Goal: Task Accomplishment & Management: Complete application form

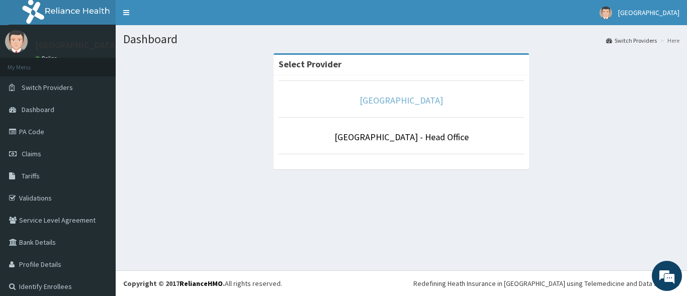
click at [404, 103] on link "[GEOGRAPHIC_DATA]" at bounding box center [400, 100] width 83 height 12
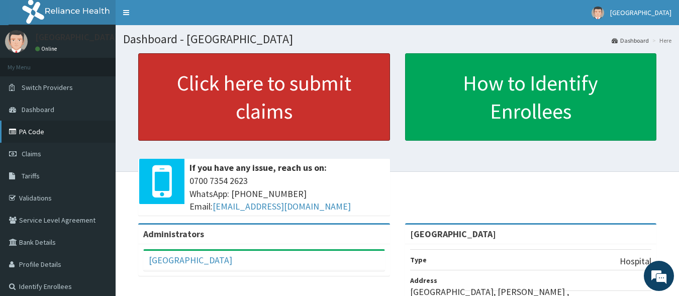
drag, startPoint x: 148, startPoint y: 108, endPoint x: 70, endPoint y: 128, distance: 80.0
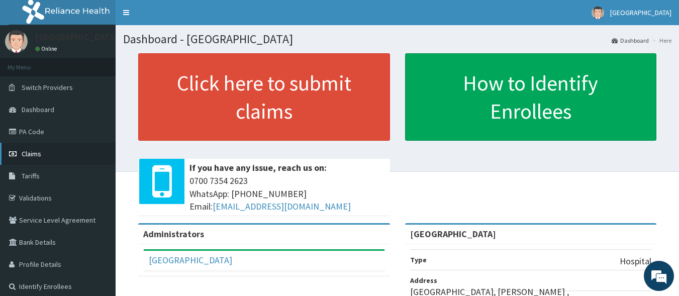
click at [32, 156] on span "Claims" at bounding box center [32, 153] width 20 height 9
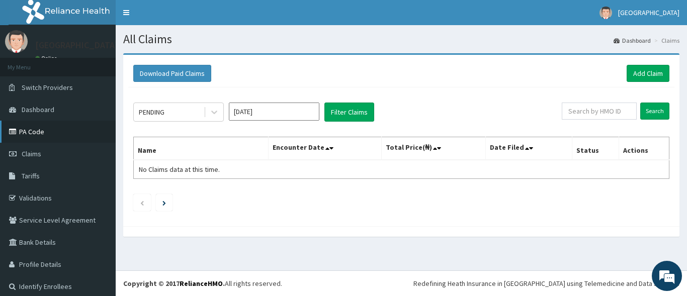
click at [42, 134] on link "PA Code" at bounding box center [58, 132] width 116 height 22
click at [632, 71] on link "Add Claim" at bounding box center [647, 73] width 43 height 17
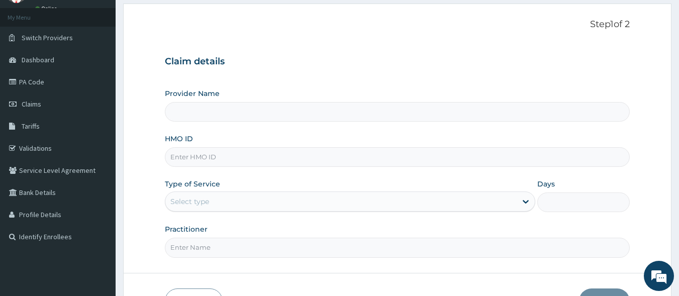
scroll to position [50, 0]
type input "[GEOGRAPHIC_DATA]"
click at [215, 158] on input "HMO ID" at bounding box center [397, 157] width 465 height 20
type input "CYA/10403/A"
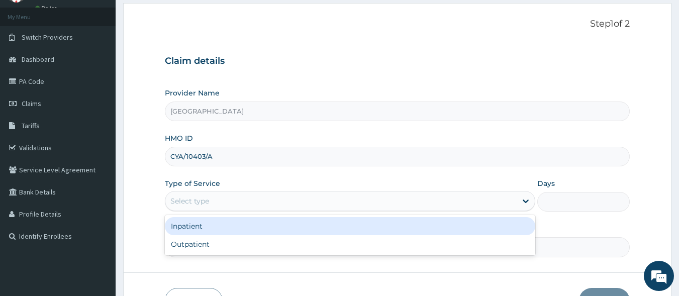
click at [229, 196] on div "Select type" at bounding box center [340, 201] width 351 height 16
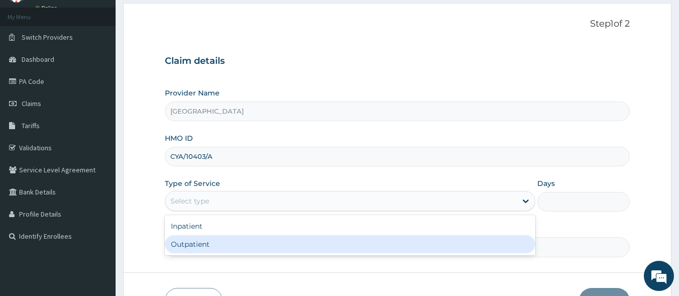
click at [204, 243] on div "Outpatient" at bounding box center [350, 244] width 370 height 18
type input "1"
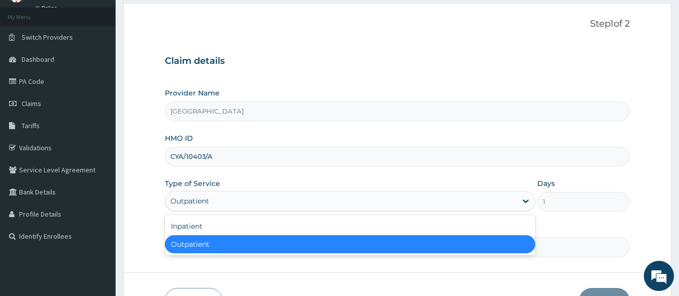
click at [217, 195] on div "Outpatient" at bounding box center [340, 201] width 351 height 16
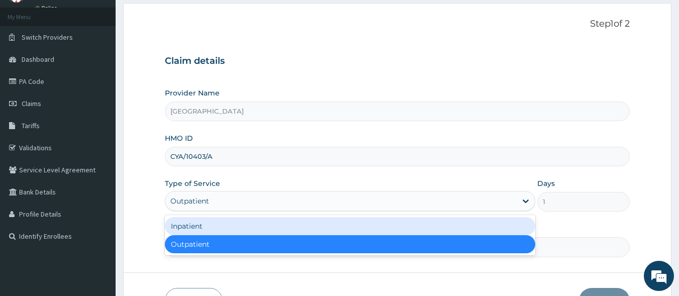
click at [196, 224] on div "Inpatient" at bounding box center [350, 226] width 370 height 18
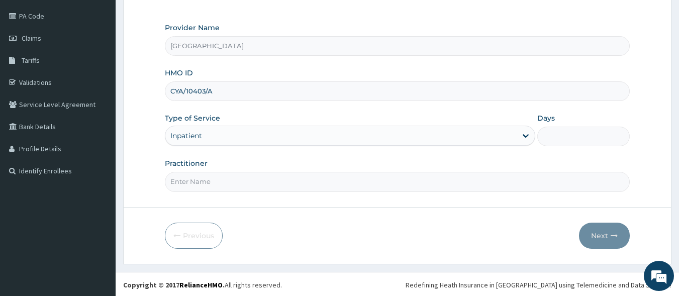
scroll to position [117, 0]
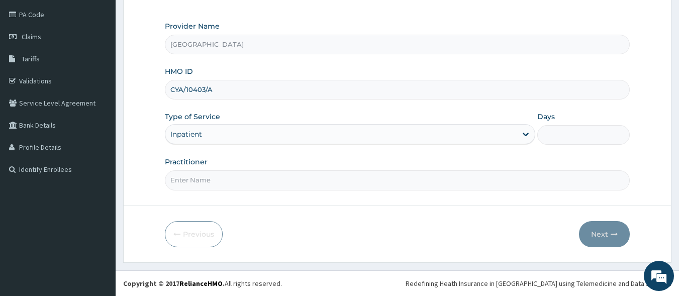
click at [196, 184] on input "Practitioner" at bounding box center [397, 180] width 465 height 20
type input "DR [PERSON_NAME]"
click at [575, 140] on input "Days" at bounding box center [583, 135] width 92 height 20
type input "2"
click at [598, 238] on button "Next" at bounding box center [604, 234] width 51 height 26
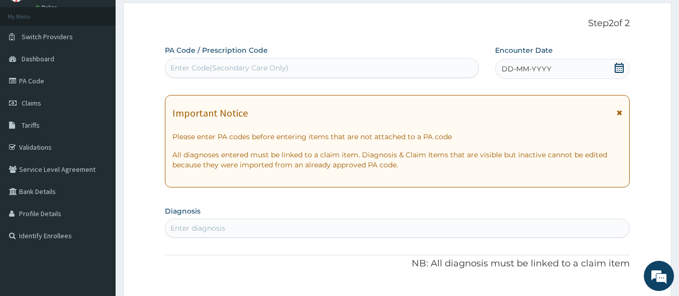
scroll to position [0, 0]
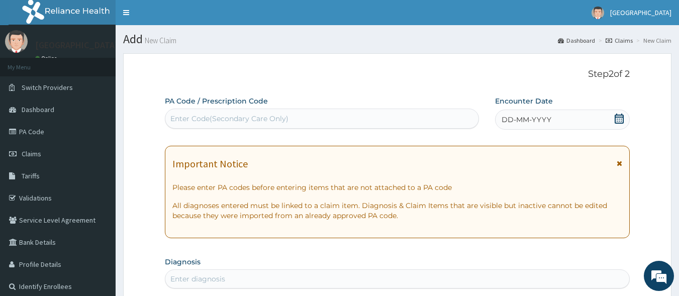
click at [213, 118] on div "Enter Code(Secondary Care Only)" at bounding box center [229, 119] width 118 height 10
paste input "PA/F5BC16"
type input "PA/F5BC16"
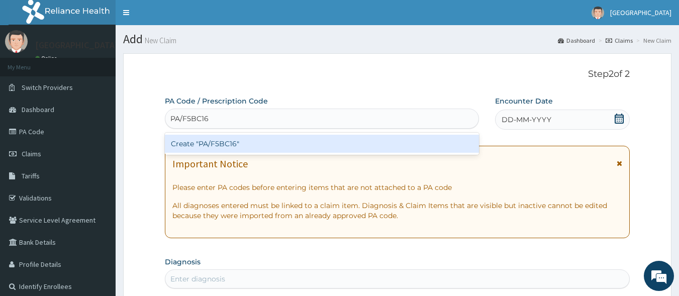
click at [240, 141] on div "Create "PA/F5BC16"" at bounding box center [322, 144] width 315 height 18
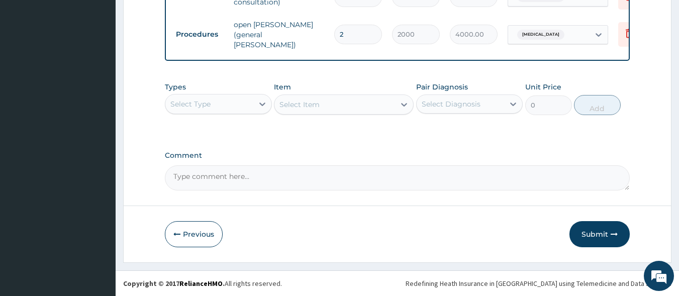
scroll to position [805, 0]
click at [602, 240] on button "Submit" at bounding box center [599, 234] width 60 height 26
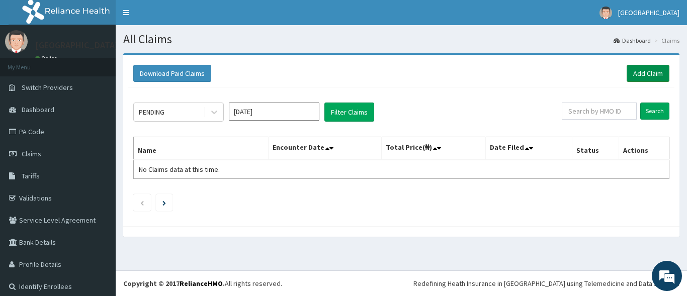
click at [636, 71] on link "Add Claim" at bounding box center [647, 73] width 43 height 17
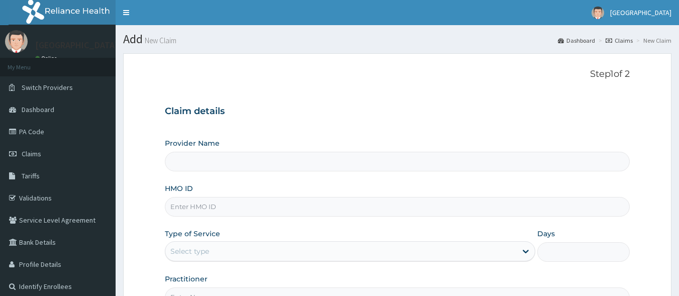
scroll to position [50, 0]
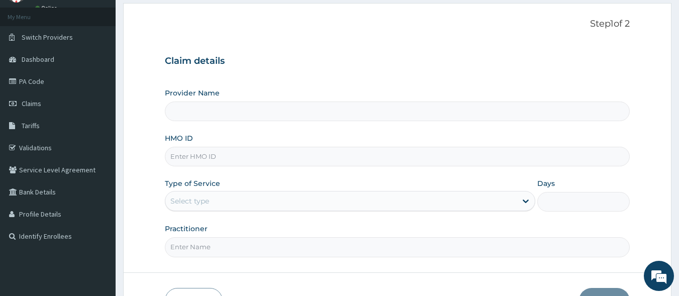
type input "[GEOGRAPHIC_DATA]"
click at [180, 157] on input "HMO ID" at bounding box center [397, 157] width 465 height 20
paste input "RBN/10135/D"
type input "RBN/10135/D"
click at [261, 176] on div "Provider Name [GEOGRAPHIC_DATA] HMO ID RBN/10135/D Type of Service Select type …" at bounding box center [397, 172] width 465 height 169
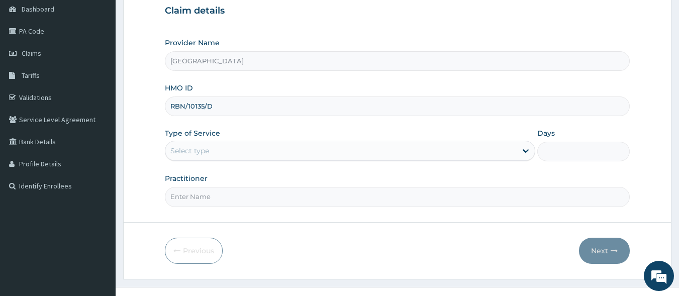
scroll to position [117, 0]
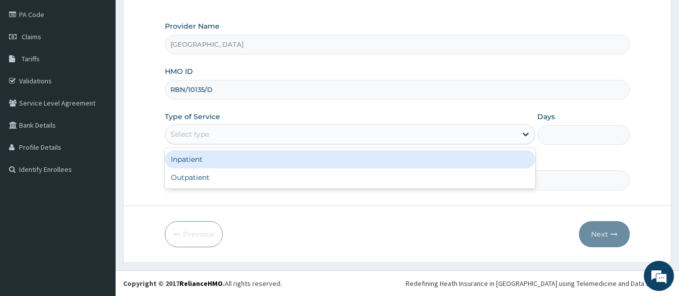
click at [213, 136] on div "Select type" at bounding box center [340, 134] width 351 height 16
click at [221, 162] on div "Inpatient" at bounding box center [350, 159] width 370 height 18
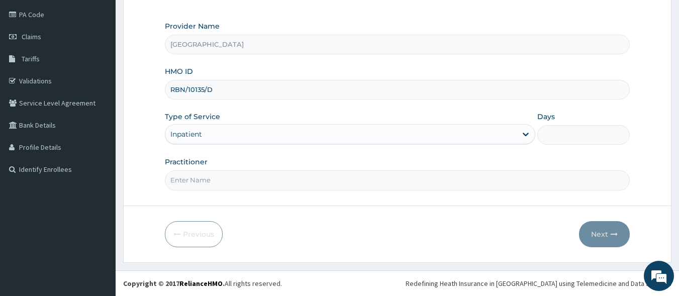
scroll to position [0, 0]
click at [183, 180] on input "Practitioner" at bounding box center [397, 180] width 465 height 20
type input "DR NGONANDI"
click at [552, 136] on input "Days" at bounding box center [583, 135] width 92 height 20
type input "2"
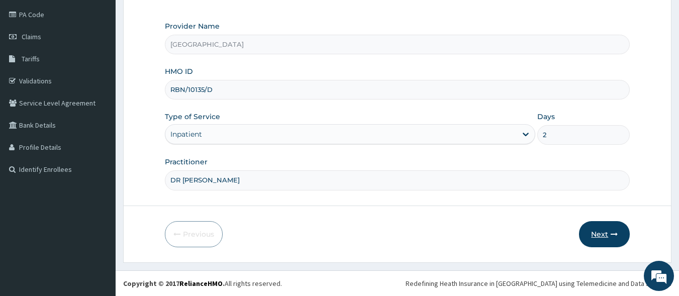
click at [608, 236] on button "Next" at bounding box center [604, 234] width 51 height 26
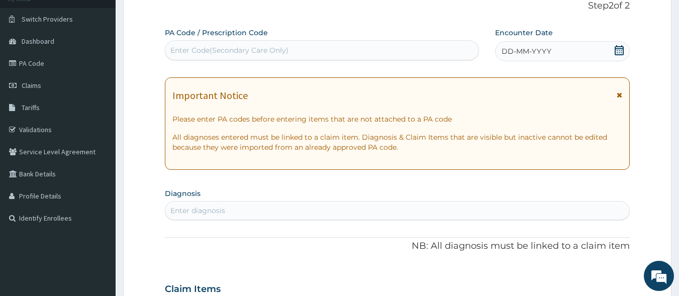
scroll to position [17, 0]
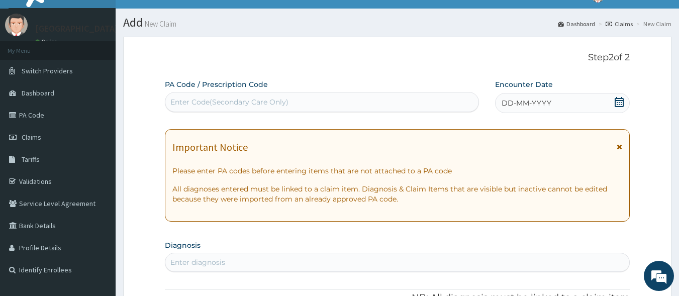
click at [196, 102] on div "Enter Code(Secondary Care Only)" at bounding box center [229, 102] width 118 height 10
paste input "PA/6891D4"
type input "PA/6891D4"
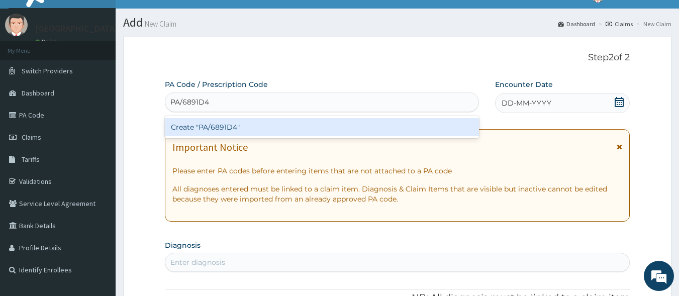
click at [227, 128] on div "Create "PA/6891D4"" at bounding box center [322, 127] width 315 height 18
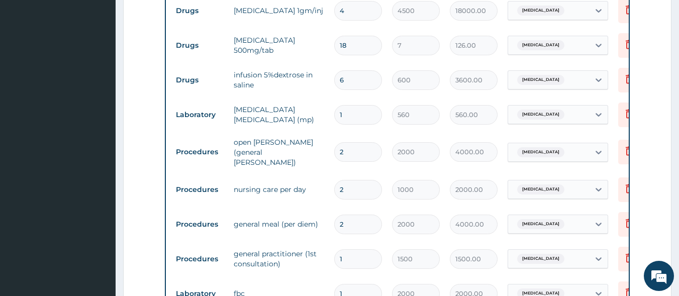
scroll to position [536, 0]
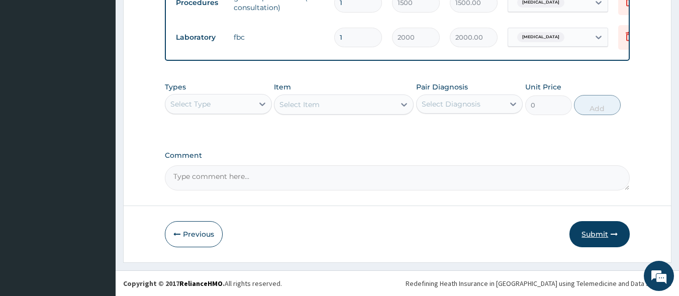
click at [597, 235] on button "Submit" at bounding box center [599, 234] width 60 height 26
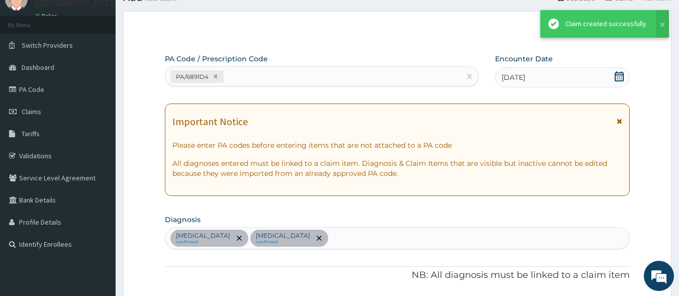
scroll to position [805, 0]
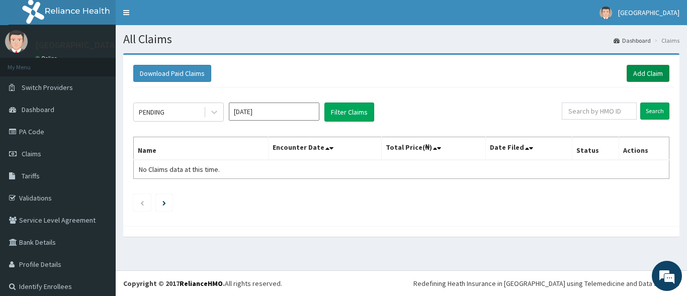
click at [637, 74] on link "Add Claim" at bounding box center [647, 73] width 43 height 17
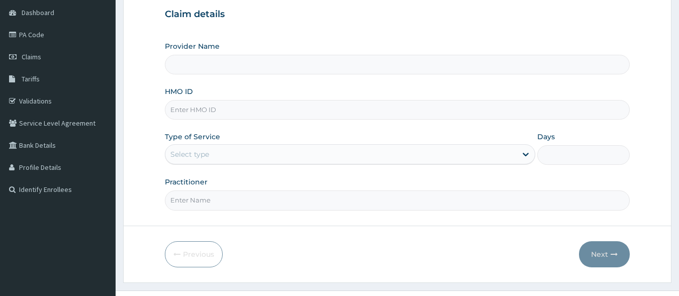
scroll to position [101, 0]
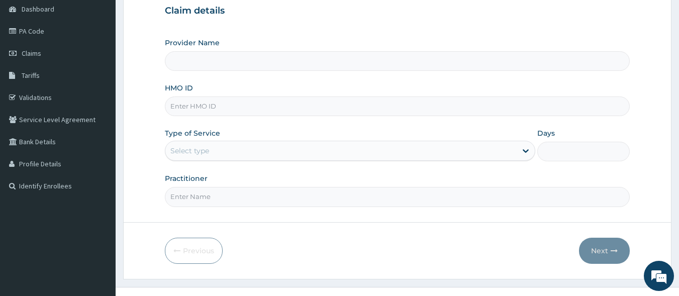
click at [180, 107] on input "HMO ID" at bounding box center [397, 106] width 465 height 20
type input "[GEOGRAPHIC_DATA]"
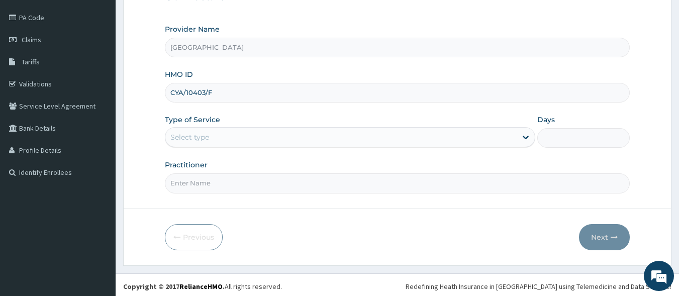
scroll to position [117, 0]
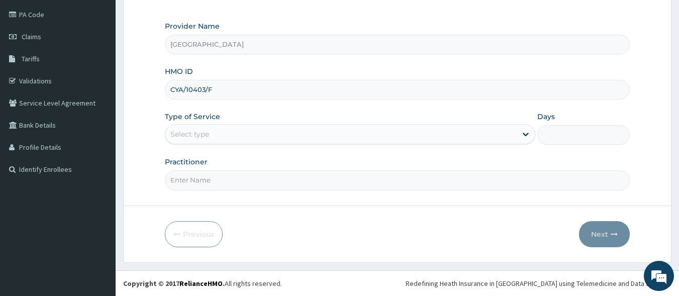
type input "CYA/10403/F"
click at [268, 139] on div "Select type" at bounding box center [340, 134] width 351 height 16
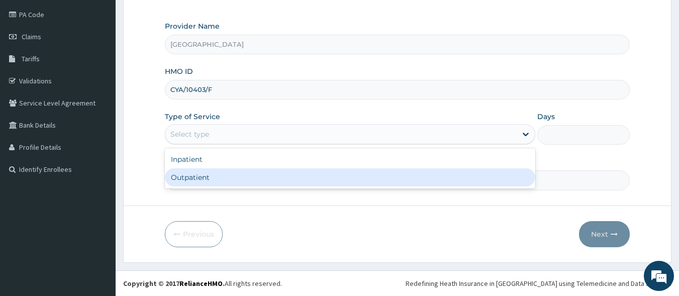
click at [215, 177] on div "Outpatient" at bounding box center [350, 177] width 370 height 18
type input "1"
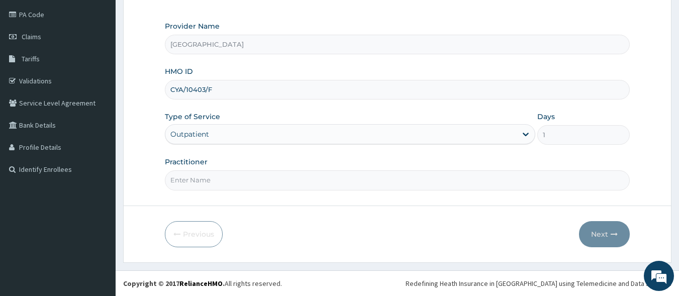
click at [183, 178] on input "Practitioner" at bounding box center [397, 180] width 465 height 20
type input "DR NGONANDI"
click at [606, 233] on button "Next" at bounding box center [604, 234] width 51 height 26
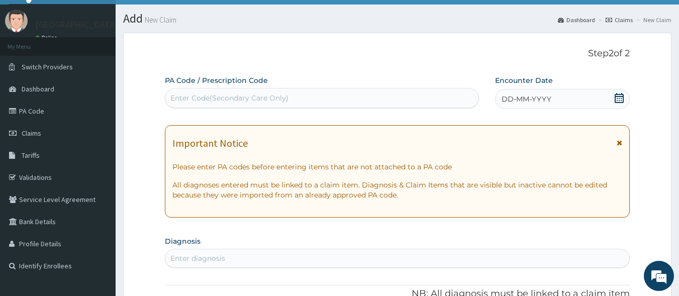
scroll to position [17, 0]
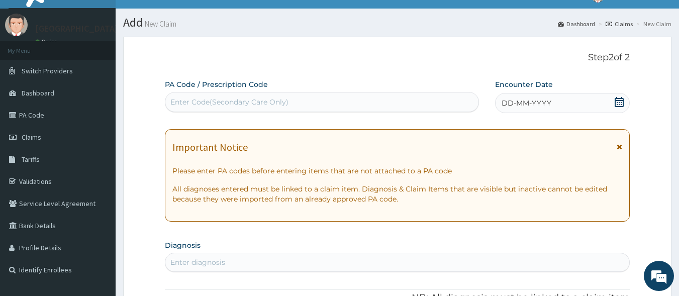
click at [615, 101] on icon at bounding box center [619, 102] width 9 height 10
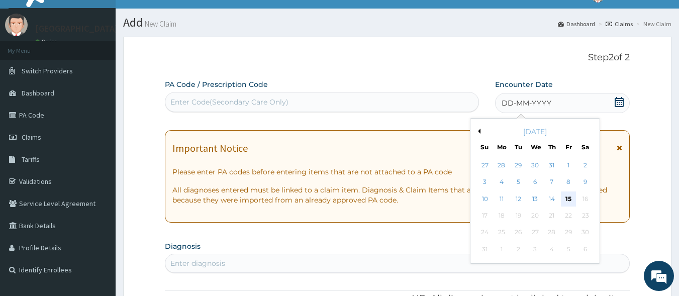
click at [568, 199] on div "15" at bounding box center [568, 198] width 15 height 15
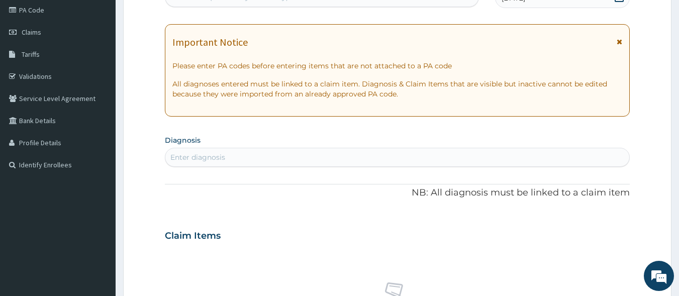
scroll to position [218, 0]
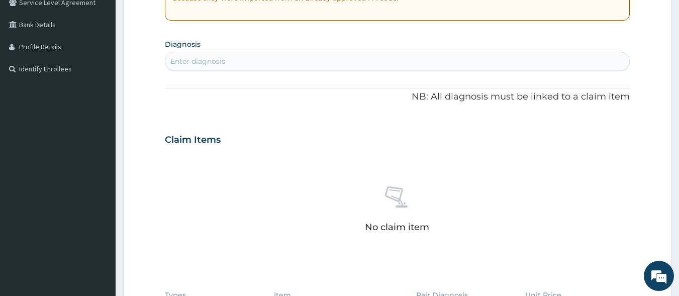
drag, startPoint x: 207, startPoint y: 69, endPoint x: 204, endPoint y: 59, distance: 10.5
click at [206, 65] on div "Enter diagnosis" at bounding box center [397, 61] width 464 height 16
type input "PLASMO"
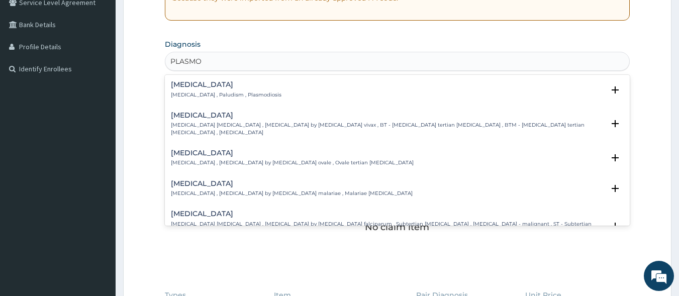
click at [180, 86] on h4 "Malaria" at bounding box center [226, 85] width 111 height 8
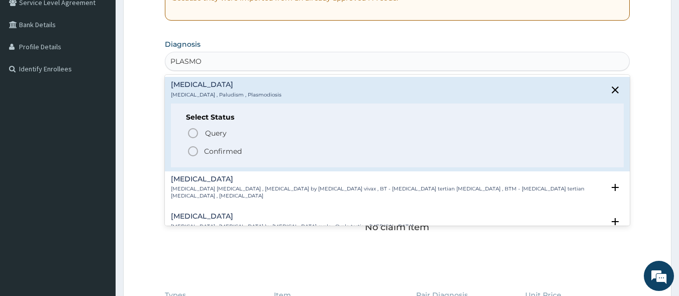
click at [191, 153] on icon "status option filled" at bounding box center [193, 151] width 12 height 12
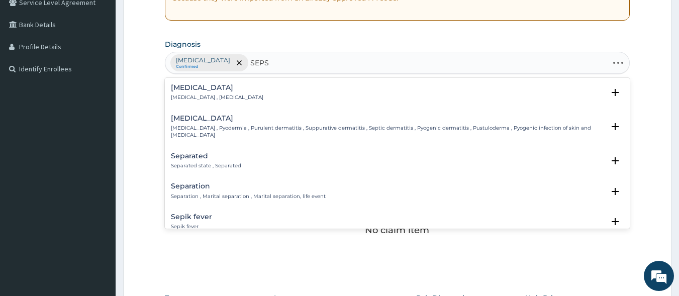
type input "SEPSI"
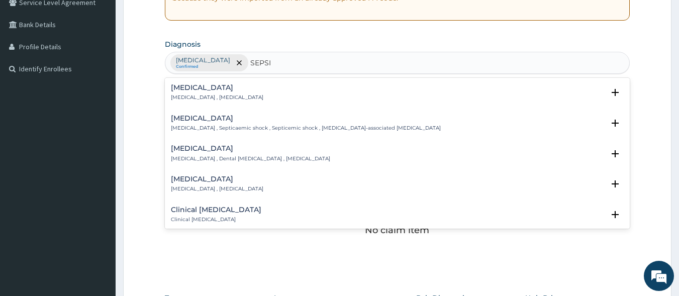
click at [178, 93] on div "Sepsis Systemic infection , Sepsis" at bounding box center [217, 93] width 92 height 18
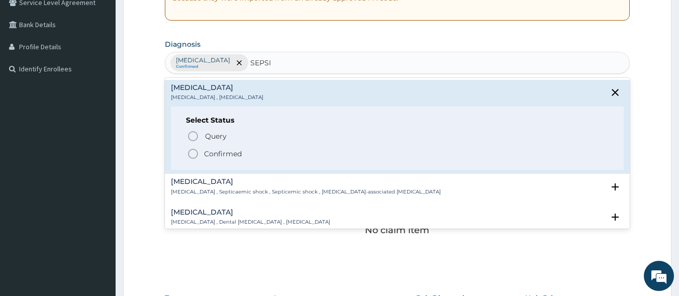
click at [191, 153] on icon "status option filled" at bounding box center [193, 154] width 12 height 12
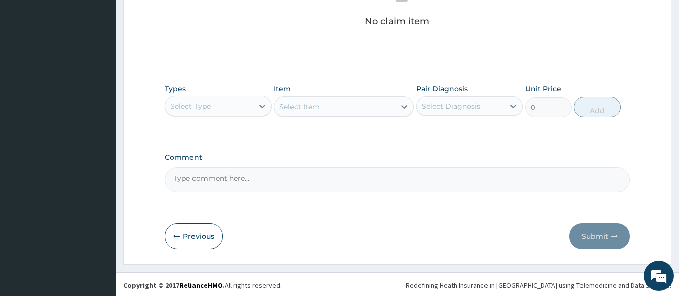
scroll to position [429, 0]
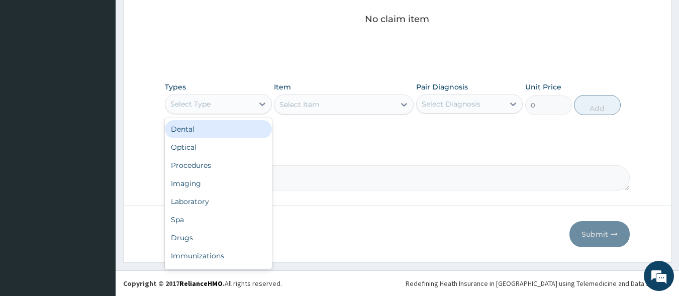
click at [224, 104] on div "Select Type" at bounding box center [209, 104] width 88 height 16
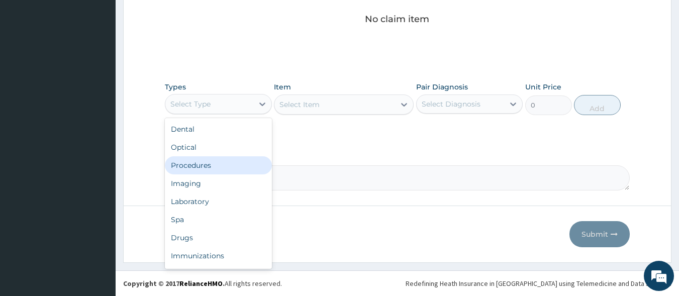
click at [225, 163] on div "Procedures" at bounding box center [218, 165] width 107 height 18
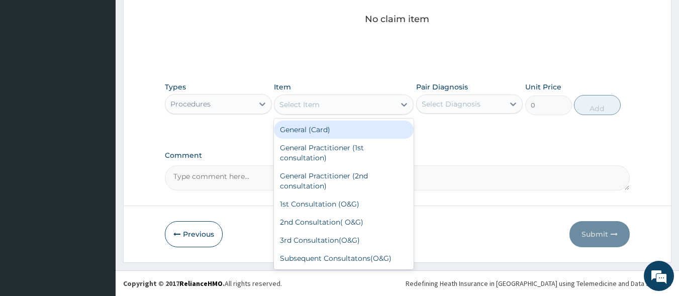
click at [343, 104] on div "Select Item" at bounding box center [334, 104] width 121 height 16
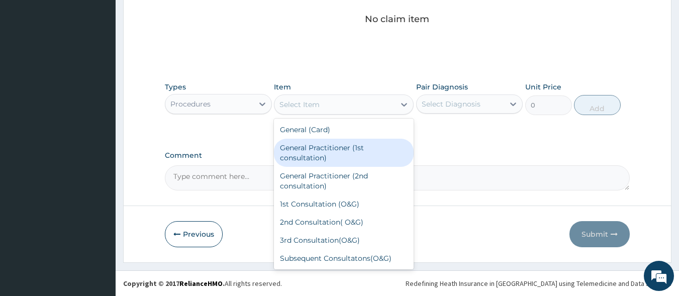
click at [342, 151] on div "General Practitioner (1st consultation)" at bounding box center [344, 153] width 140 height 28
type input "1500"
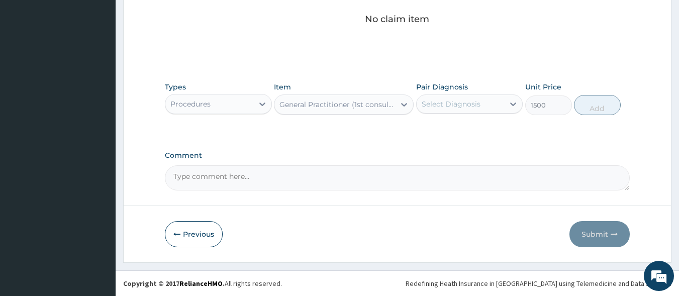
click at [454, 101] on div "Select Diagnosis" at bounding box center [451, 104] width 59 height 10
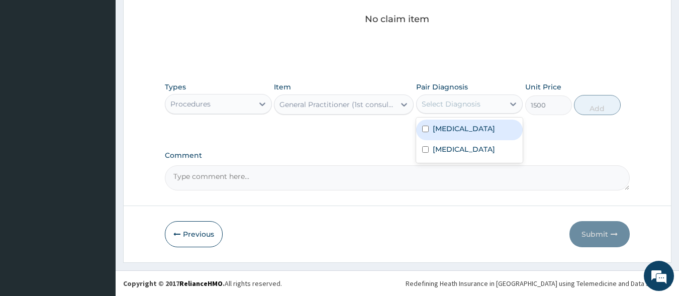
click at [424, 128] on input "checkbox" at bounding box center [425, 129] width 7 height 7
checkbox input "true"
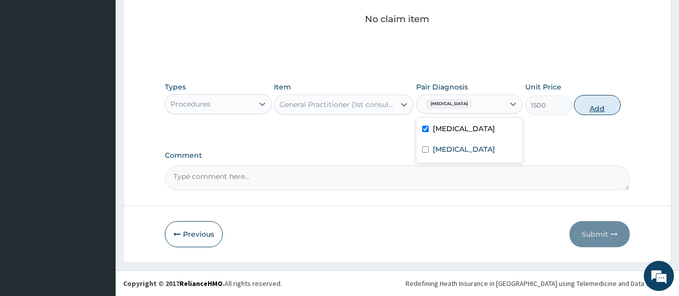
click at [595, 103] on button "Add" at bounding box center [597, 105] width 47 height 20
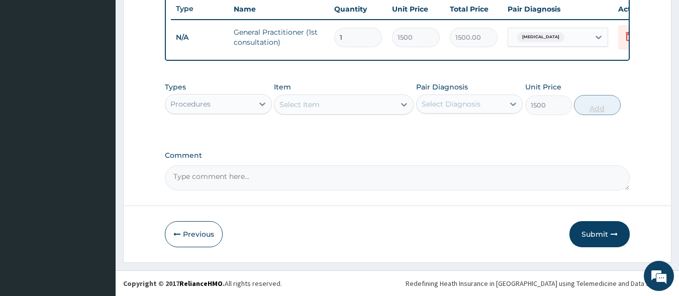
type input "0"
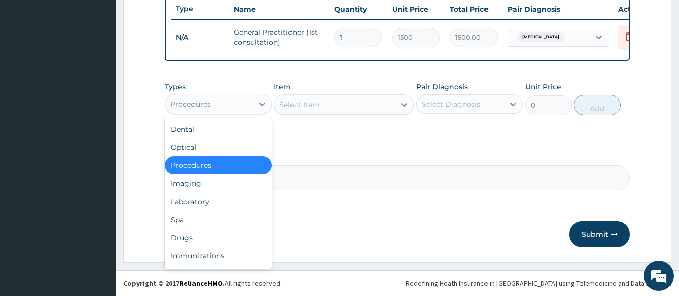
click at [245, 110] on div "Procedures" at bounding box center [209, 104] width 88 height 16
click at [222, 201] on div "Laboratory" at bounding box center [218, 201] width 107 height 18
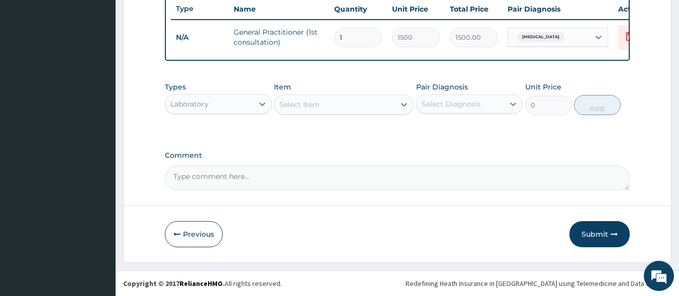
click at [342, 105] on div "Select Item" at bounding box center [334, 104] width 121 height 16
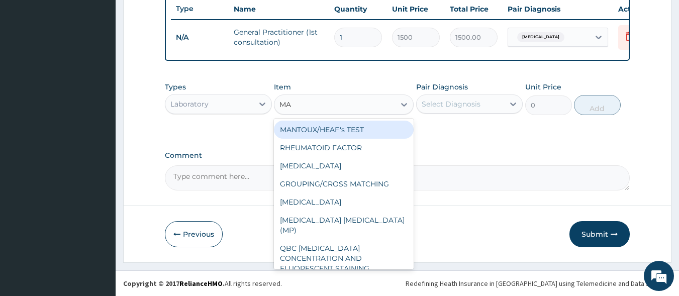
type input "MAL"
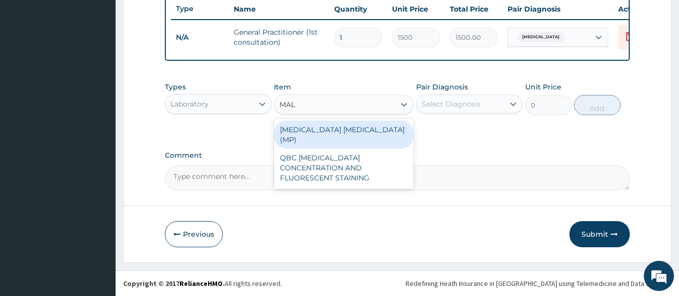
click at [353, 129] on div "MALARIA PARASITE (MP)" at bounding box center [344, 135] width 140 height 28
type input "560"
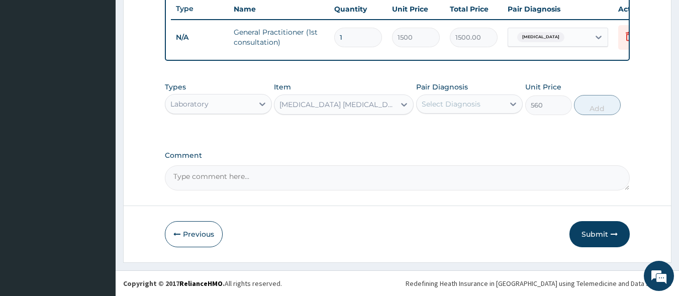
click at [475, 99] on div "Select Diagnosis" at bounding box center [451, 104] width 59 height 10
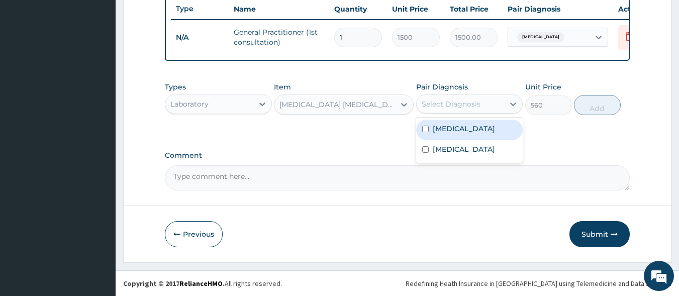
click at [430, 128] on div "Malaria" at bounding box center [469, 130] width 107 height 21
checkbox input "true"
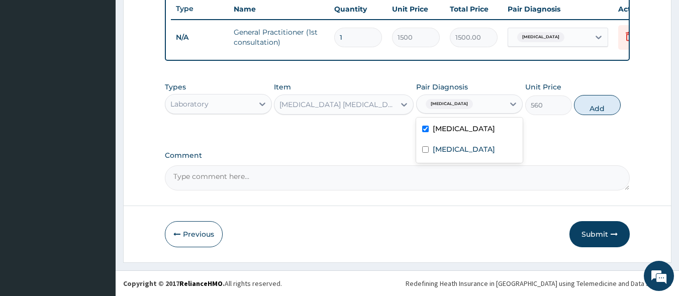
drag, startPoint x: 597, startPoint y: 103, endPoint x: 503, endPoint y: 112, distance: 94.9
click at [589, 104] on button "Add" at bounding box center [597, 105] width 47 height 20
type input "0"
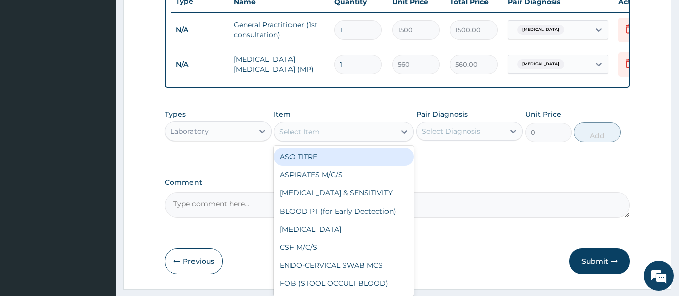
click at [301, 137] on div "Select Item" at bounding box center [299, 132] width 40 height 10
type input "FB"
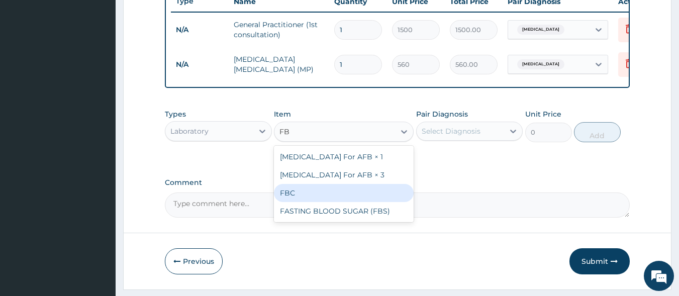
click at [326, 200] on div "FBC" at bounding box center [344, 193] width 140 height 18
type input "2000"
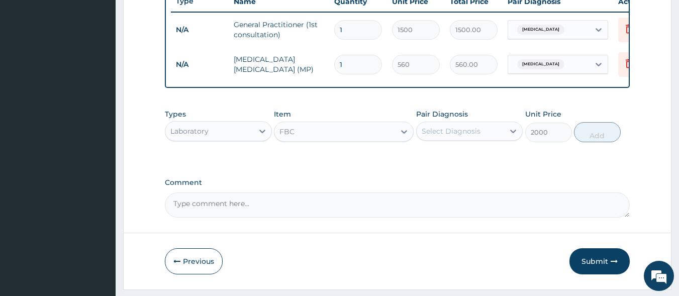
click at [439, 139] on div "Select Diagnosis" at bounding box center [461, 131] width 88 height 16
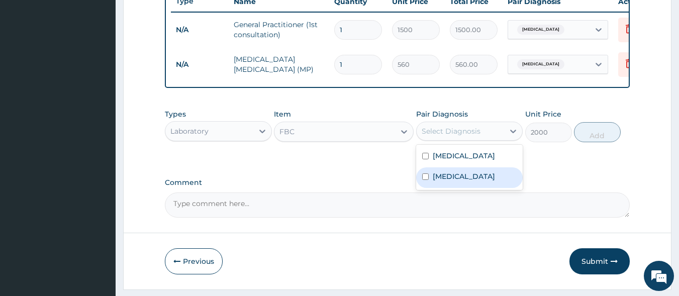
click at [428, 180] on input "checkbox" at bounding box center [425, 176] width 7 height 7
checkbox input "true"
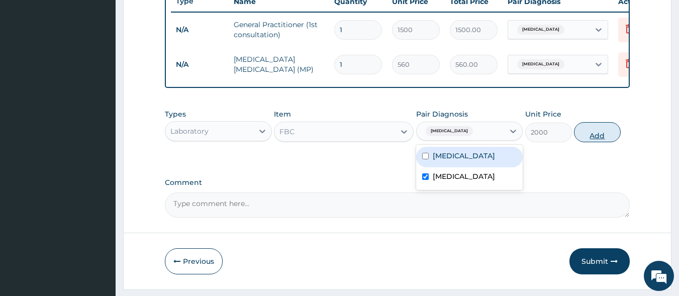
click at [604, 139] on button "Add" at bounding box center [597, 132] width 47 height 20
type input "0"
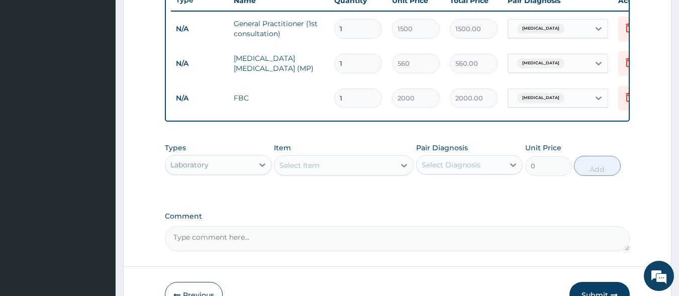
scroll to position [458, 0]
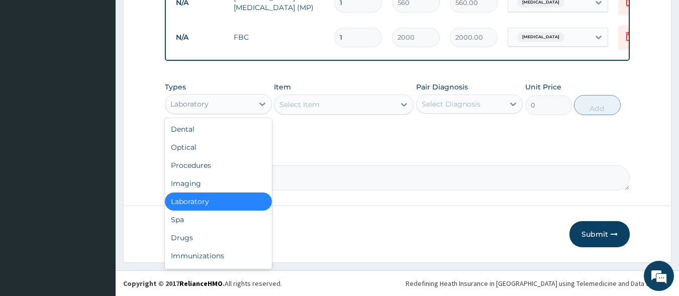
click at [201, 114] on div "Types option Laboratory, selected. option Laboratory selected, 5 of 10. 10 resu…" at bounding box center [218, 98] width 107 height 33
click at [191, 239] on div "Drugs" at bounding box center [218, 238] width 107 height 18
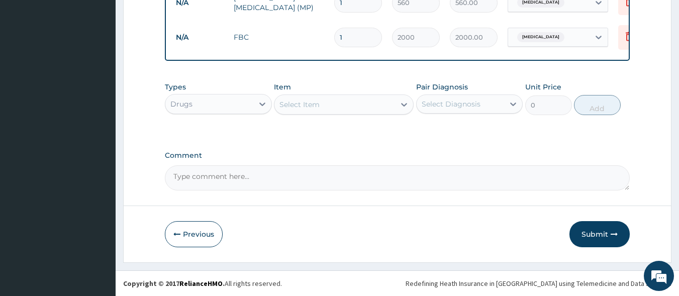
click at [316, 110] on div "Select Item" at bounding box center [334, 104] width 121 height 16
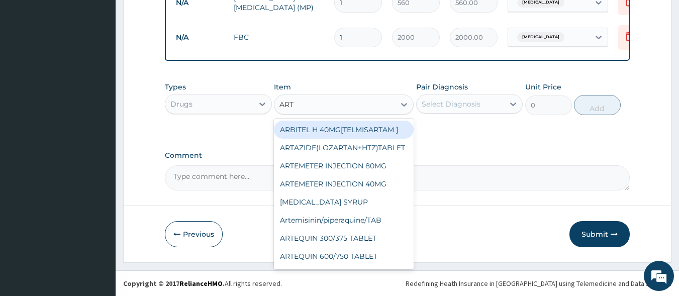
type input "ARTE"
click at [333, 130] on div "ARTEMETER INJECTION 80MG" at bounding box center [344, 130] width 140 height 18
type input "350"
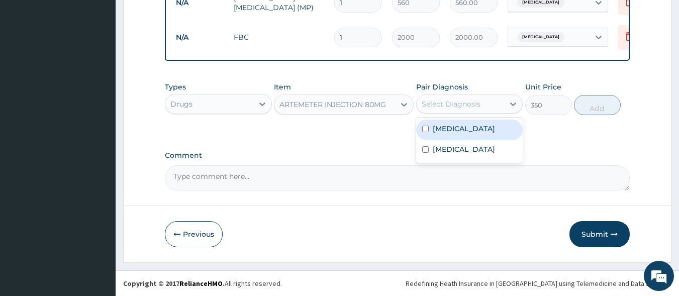
click at [488, 105] on div "Select Diagnosis" at bounding box center [461, 104] width 88 height 16
click at [426, 131] on input "checkbox" at bounding box center [425, 129] width 7 height 7
checkbox input "true"
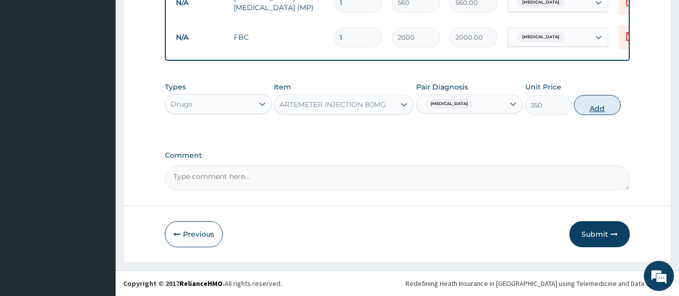
drag, startPoint x: 600, startPoint y: 105, endPoint x: 572, endPoint y: 110, distance: 27.5
click at [599, 105] on button "Add" at bounding box center [597, 105] width 47 height 20
type input "0"
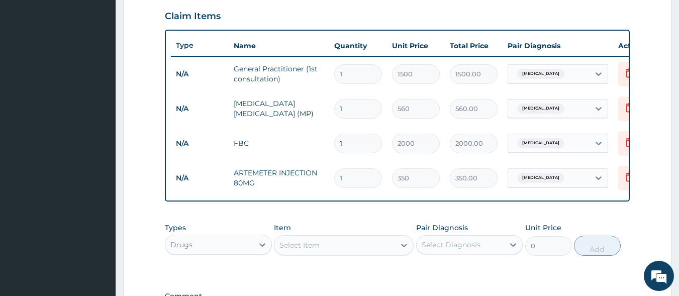
scroll to position [357, 0]
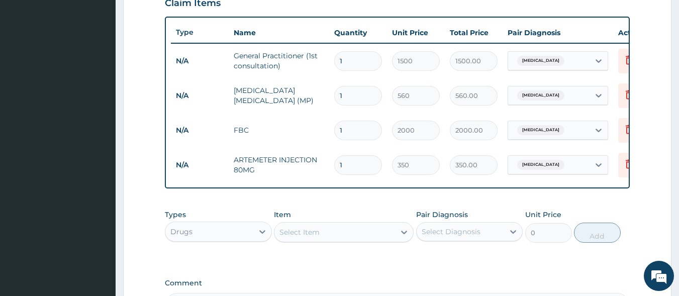
type input "0.00"
type input "6"
type input "2100.00"
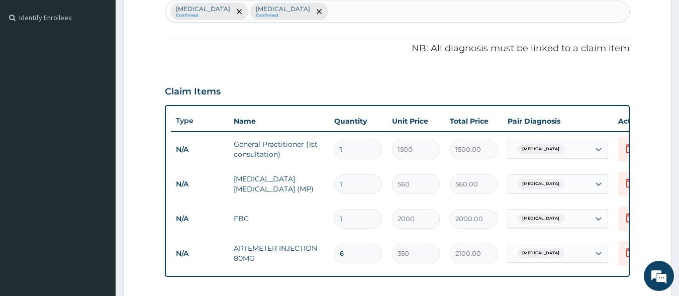
scroll to position [251, 0]
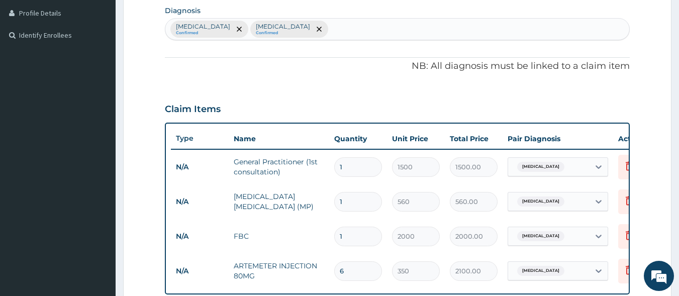
type input "0.00"
type input "3"
type input "1050.00"
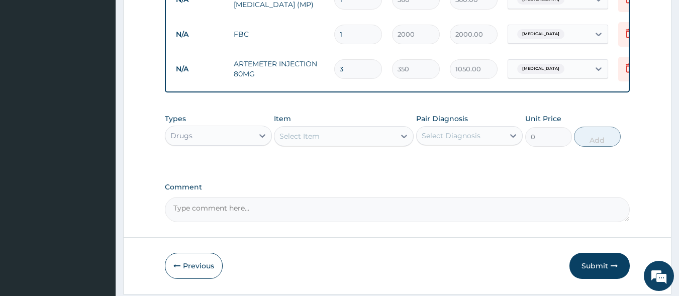
scroll to position [493, 0]
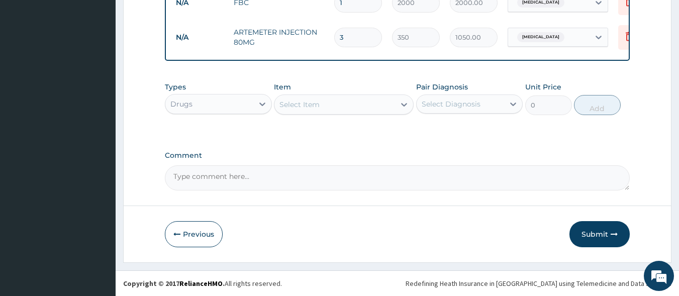
type input "3"
click at [290, 102] on div "Select Item" at bounding box center [299, 105] width 40 height 10
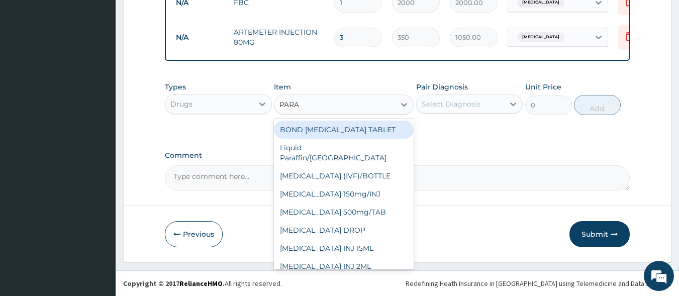
type input "PARAC"
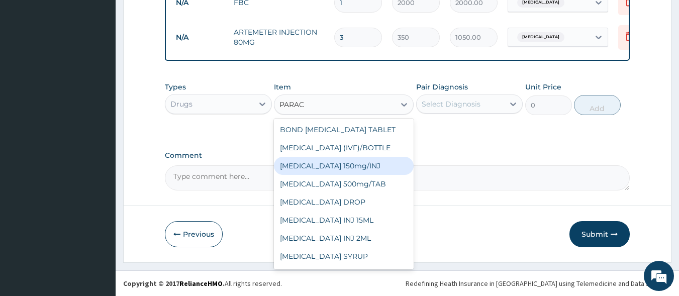
click at [321, 165] on div "Paracetamol 150mg/INJ" at bounding box center [344, 166] width 140 height 18
type input "250"
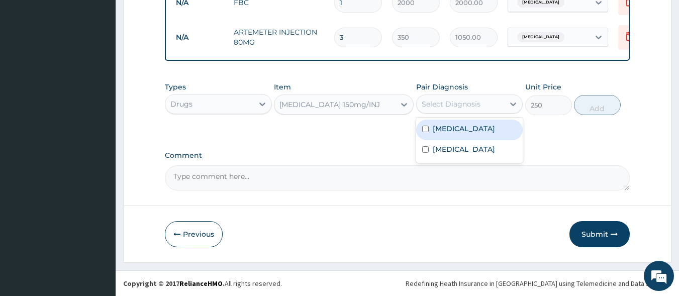
click at [466, 105] on div "Select Diagnosis" at bounding box center [451, 104] width 59 height 10
click at [425, 130] on input "checkbox" at bounding box center [425, 129] width 7 height 7
checkbox input "true"
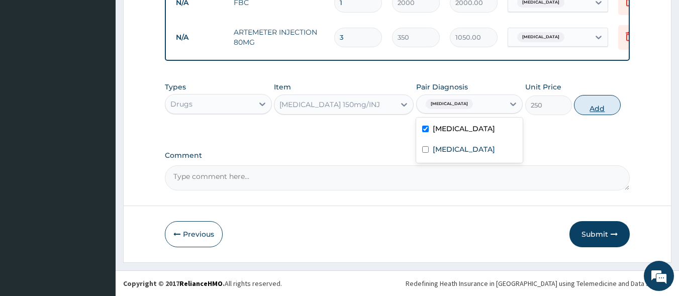
click at [596, 105] on button "Add" at bounding box center [597, 105] width 47 height 20
type input "0"
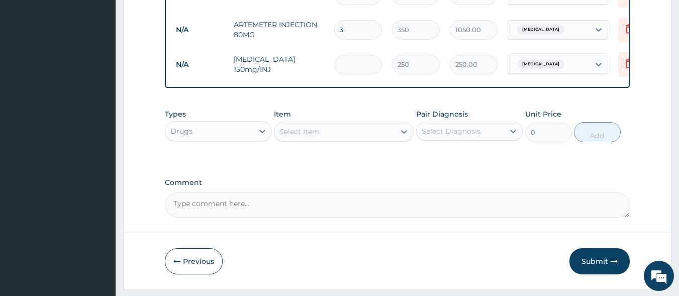
type input "0.00"
type input "4"
type input "1000.00"
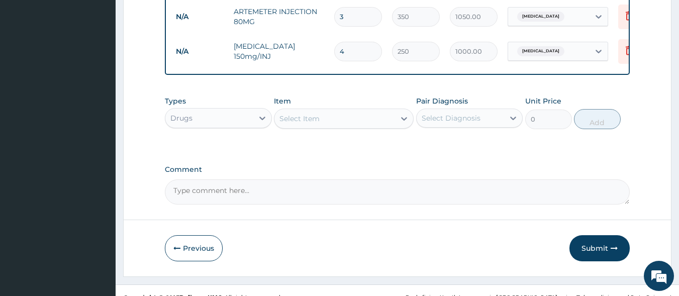
scroll to position [527, 0]
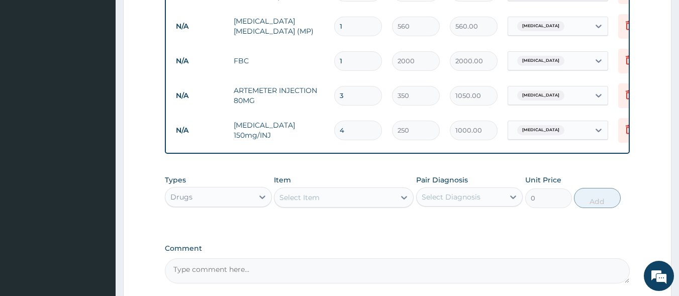
type input "6"
type input "1500.00"
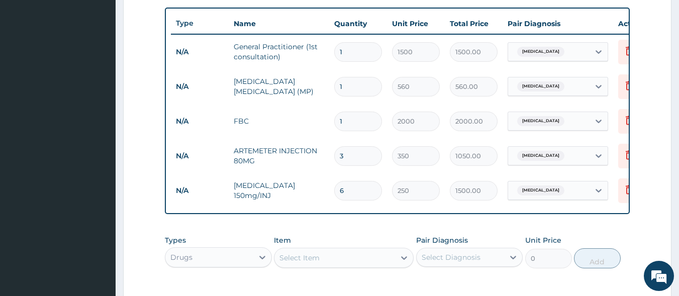
scroll to position [427, 0]
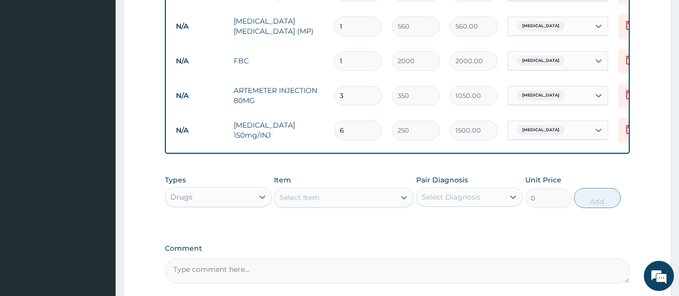
type input "5"
type input "1250.00"
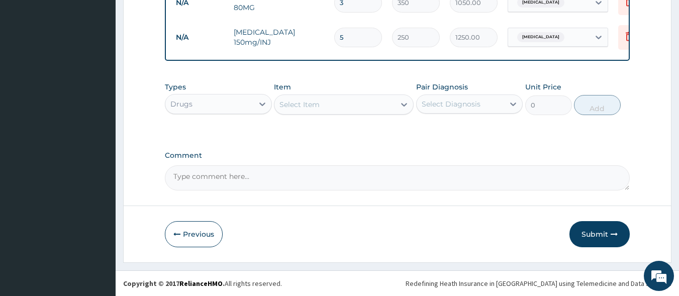
scroll to position [527, 0]
type input "5"
click at [308, 102] on div "Select Item" at bounding box center [299, 105] width 40 height 10
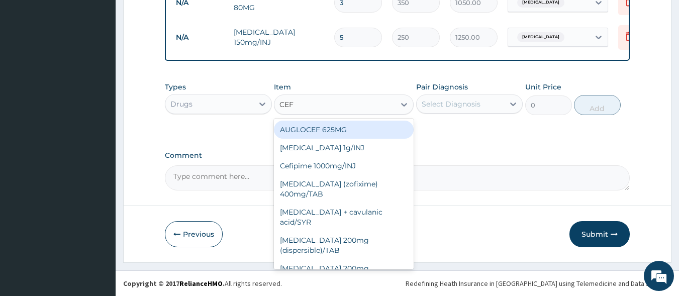
type input "CEFT"
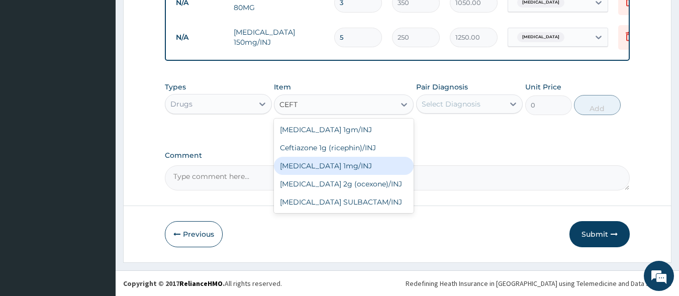
click at [318, 168] on div "Ceftriaxone 1mg/INJ" at bounding box center [344, 166] width 140 height 18
type input "1250"
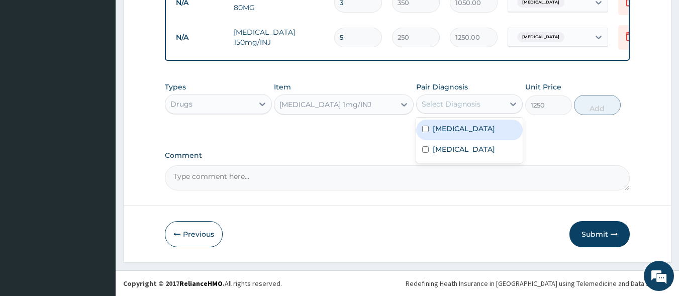
click at [461, 106] on div "Select Diagnosis" at bounding box center [451, 104] width 59 height 10
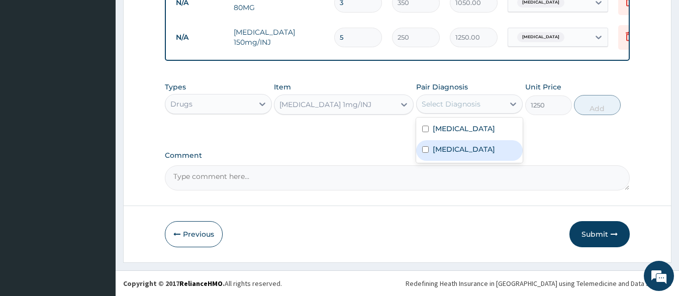
click at [423, 149] on input "checkbox" at bounding box center [425, 149] width 7 height 7
checkbox input "true"
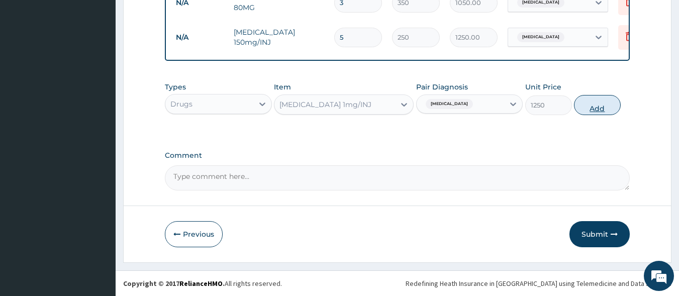
click at [597, 103] on button "Add" at bounding box center [597, 105] width 47 height 20
type input "0"
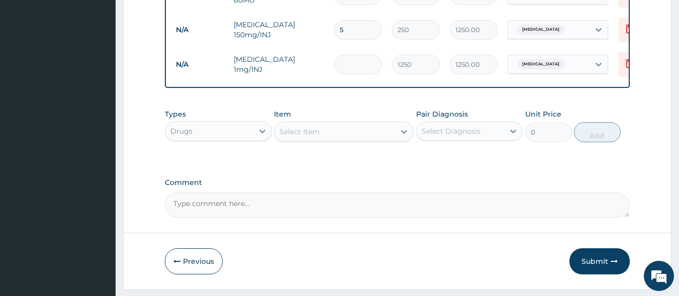
type input "0.00"
type input "3"
type input "3750.00"
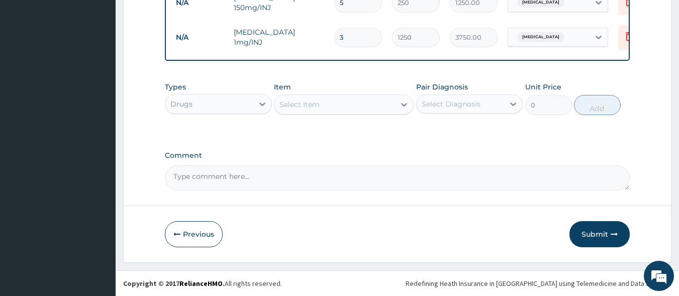
scroll to position [562, 0]
type input "3"
click at [307, 107] on div "Select Item" at bounding box center [299, 105] width 40 height 10
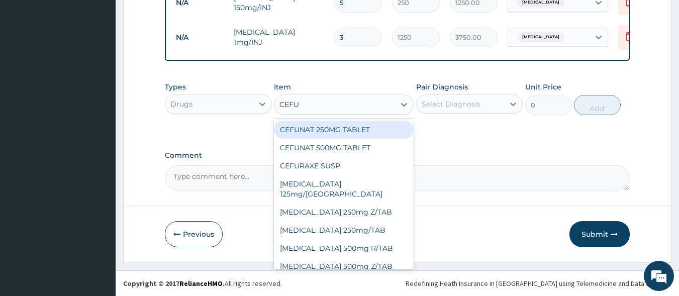
type input "CEFUR"
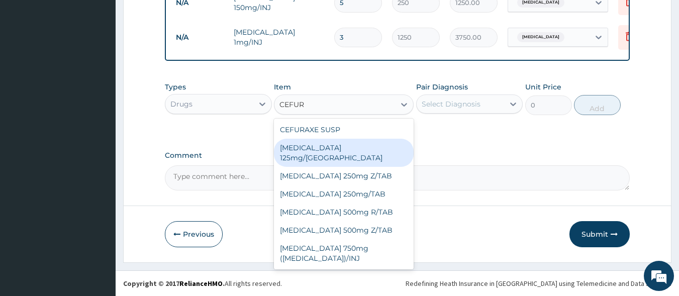
click at [344, 148] on div "Cefuroxime 125mg/SYR" at bounding box center [344, 153] width 140 height 28
type input "2000"
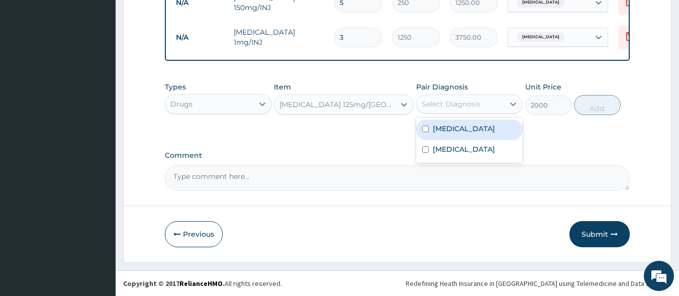
click at [472, 110] on div "Select Diagnosis" at bounding box center [461, 104] width 88 height 16
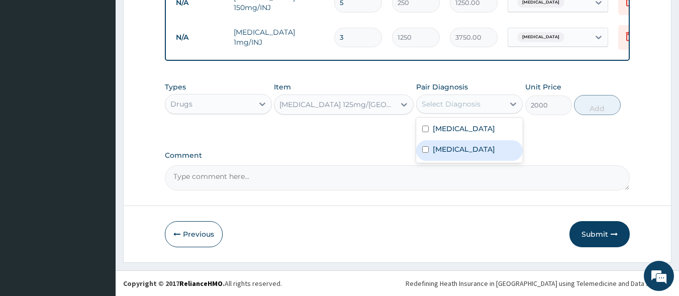
click at [426, 150] on input "checkbox" at bounding box center [425, 149] width 7 height 7
checkbox input "true"
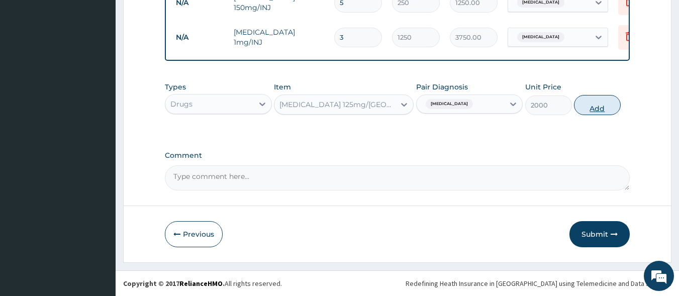
click at [606, 108] on button "Add" at bounding box center [597, 105] width 47 height 20
type input "0"
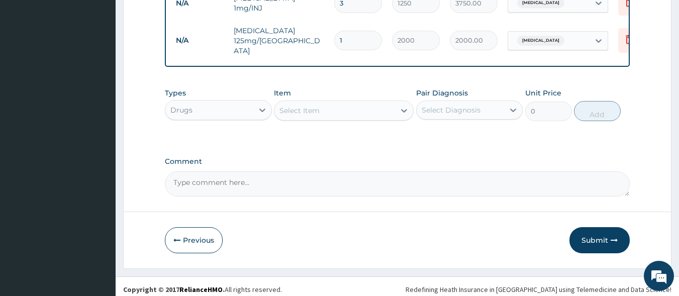
scroll to position [597, 0]
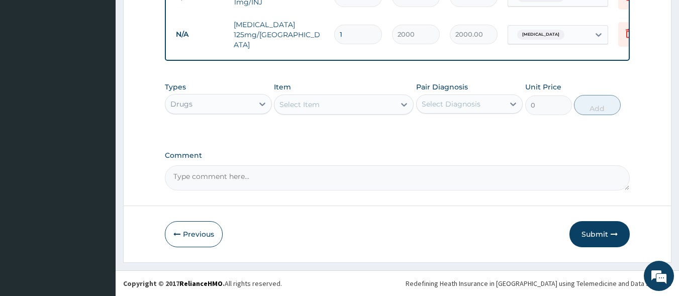
click at [297, 105] on div "Select Item" at bounding box center [299, 105] width 40 height 10
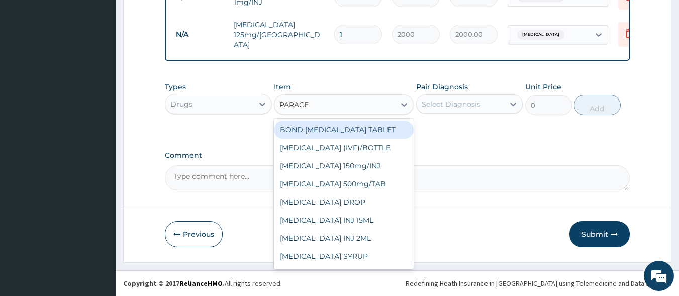
type input "PARACET"
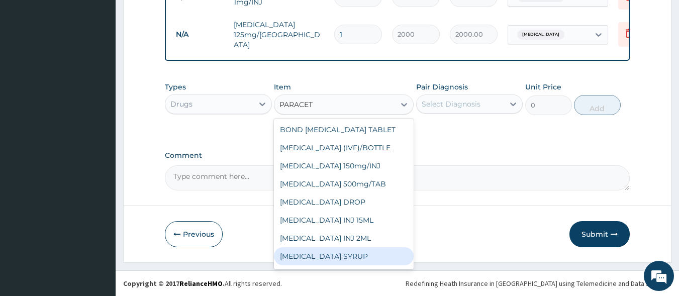
click at [377, 253] on div "PARACETAMOL SYRUP" at bounding box center [344, 256] width 140 height 18
type input "350"
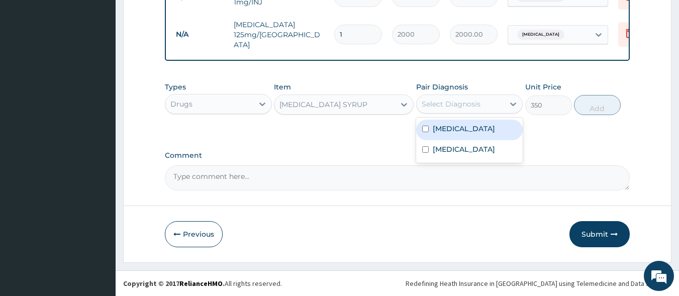
click at [460, 110] on div "Select Diagnosis" at bounding box center [461, 104] width 88 height 16
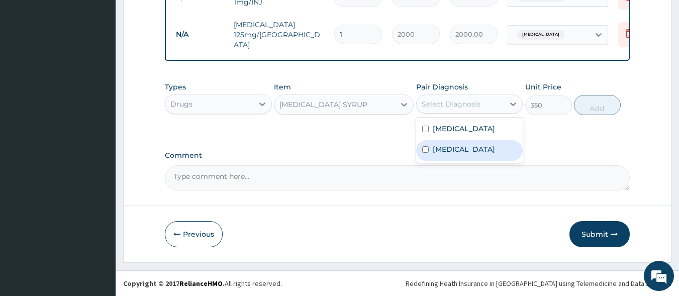
click at [445, 148] on label "Sepsis" at bounding box center [464, 149] width 62 height 10
checkbox input "true"
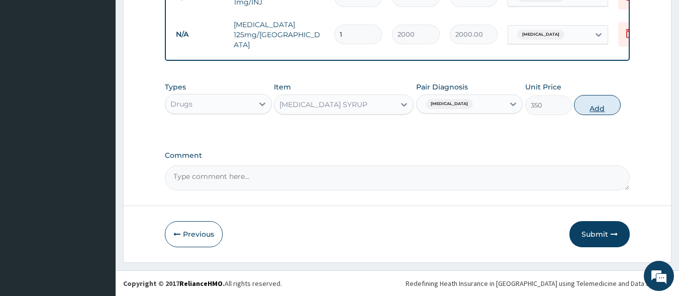
click at [593, 103] on button "Add" at bounding box center [597, 105] width 47 height 20
type input "0"
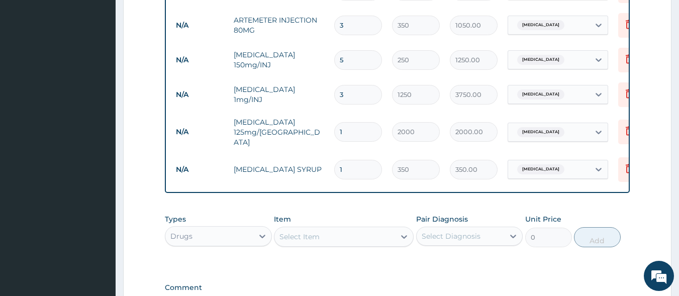
scroll to position [631, 0]
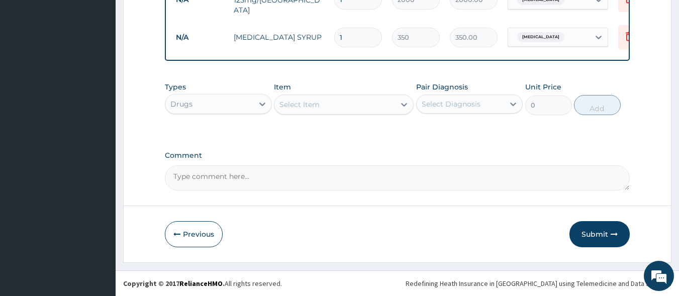
drag, startPoint x: 601, startPoint y: 228, endPoint x: 596, endPoint y: 227, distance: 5.1
click at [601, 228] on button "Submit" at bounding box center [599, 234] width 60 height 26
